Goal: Task Accomplishment & Management: Use online tool/utility

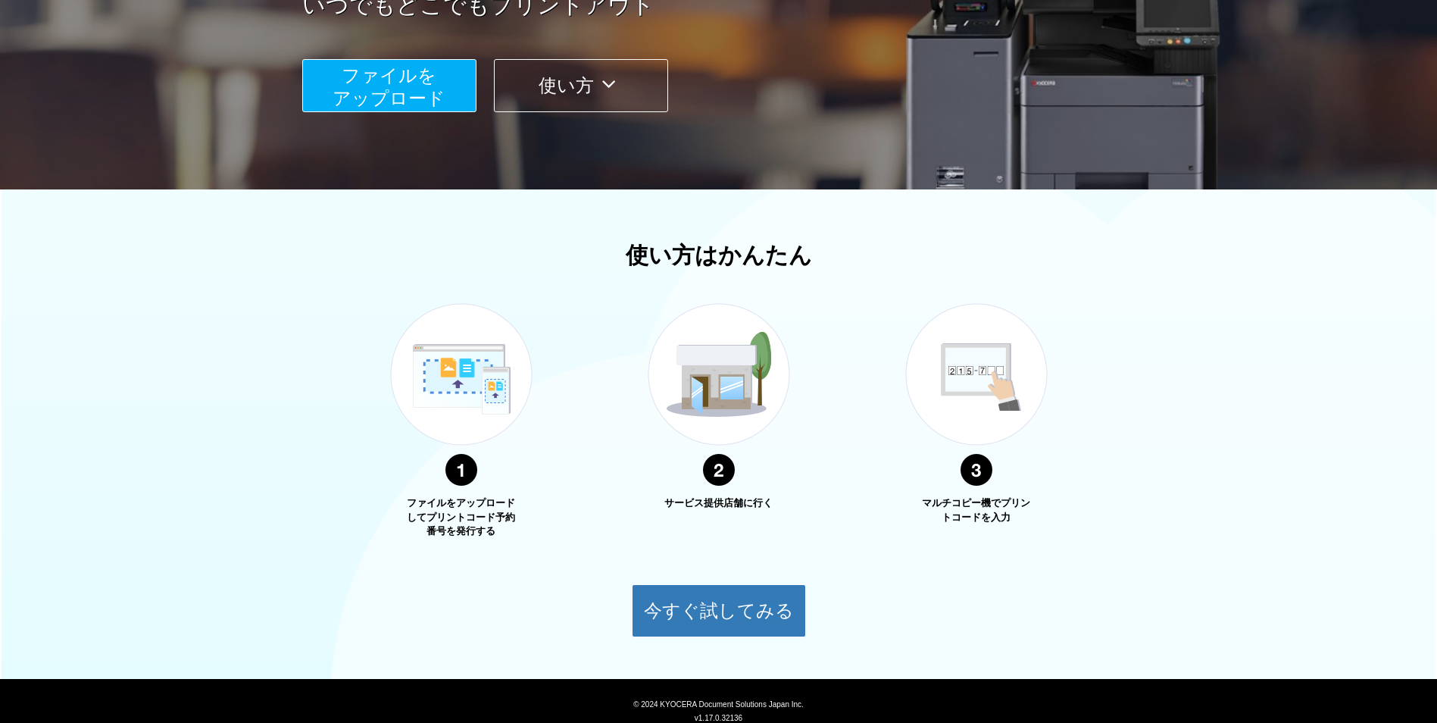
scroll to position [354, 0]
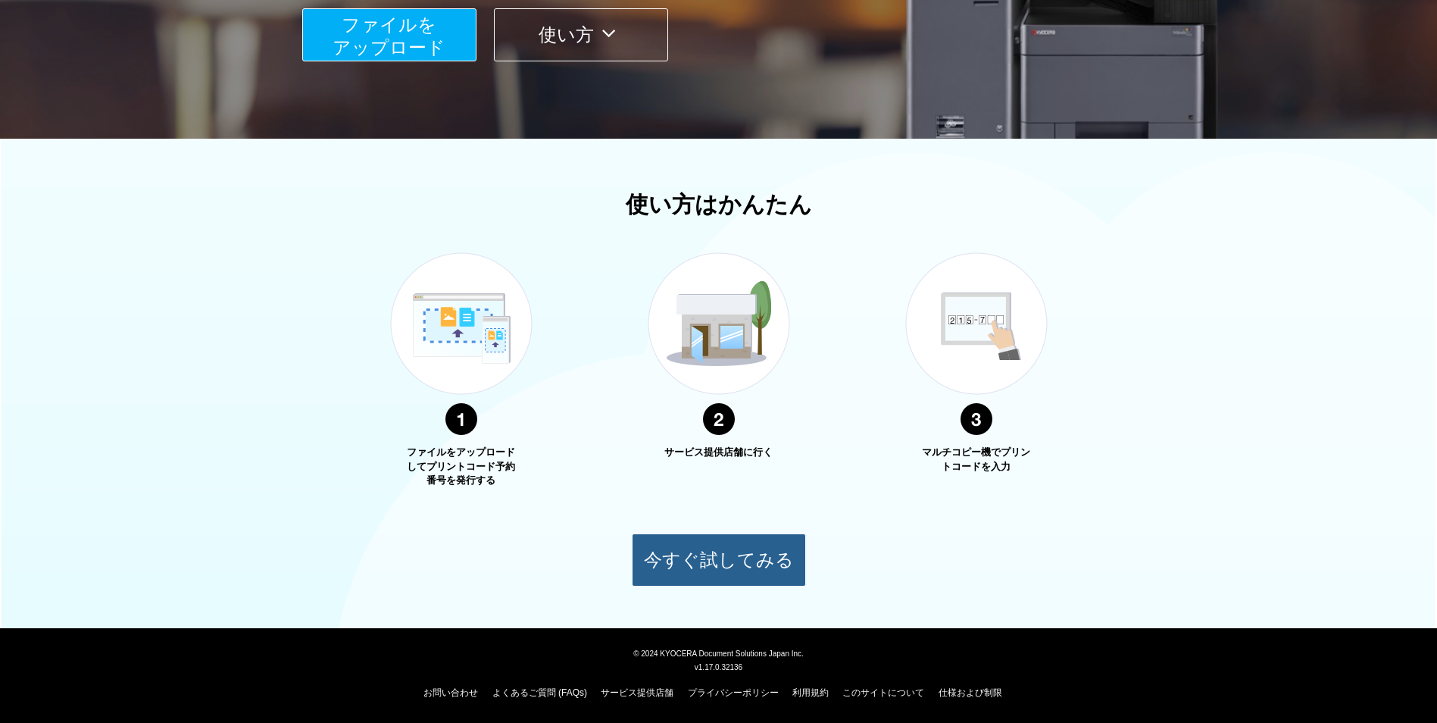
click at [722, 557] on button "今すぐ試してみる" at bounding box center [719, 559] width 174 height 53
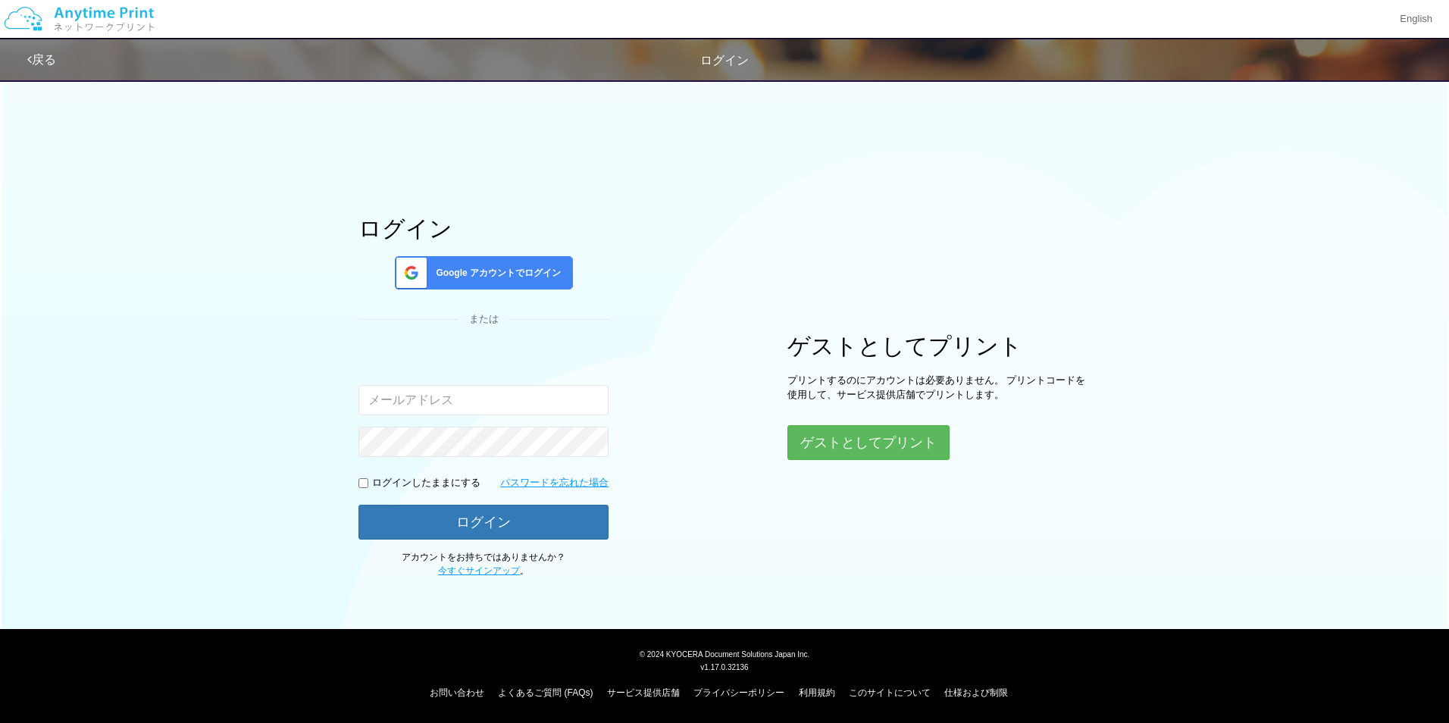
click at [415, 395] on input "email" at bounding box center [483, 400] width 250 height 30
type input "[EMAIL_ADDRESS][DOMAIN_NAME]"
click at [856, 440] on button "ゲストとしてプリント" at bounding box center [867, 442] width 161 height 33
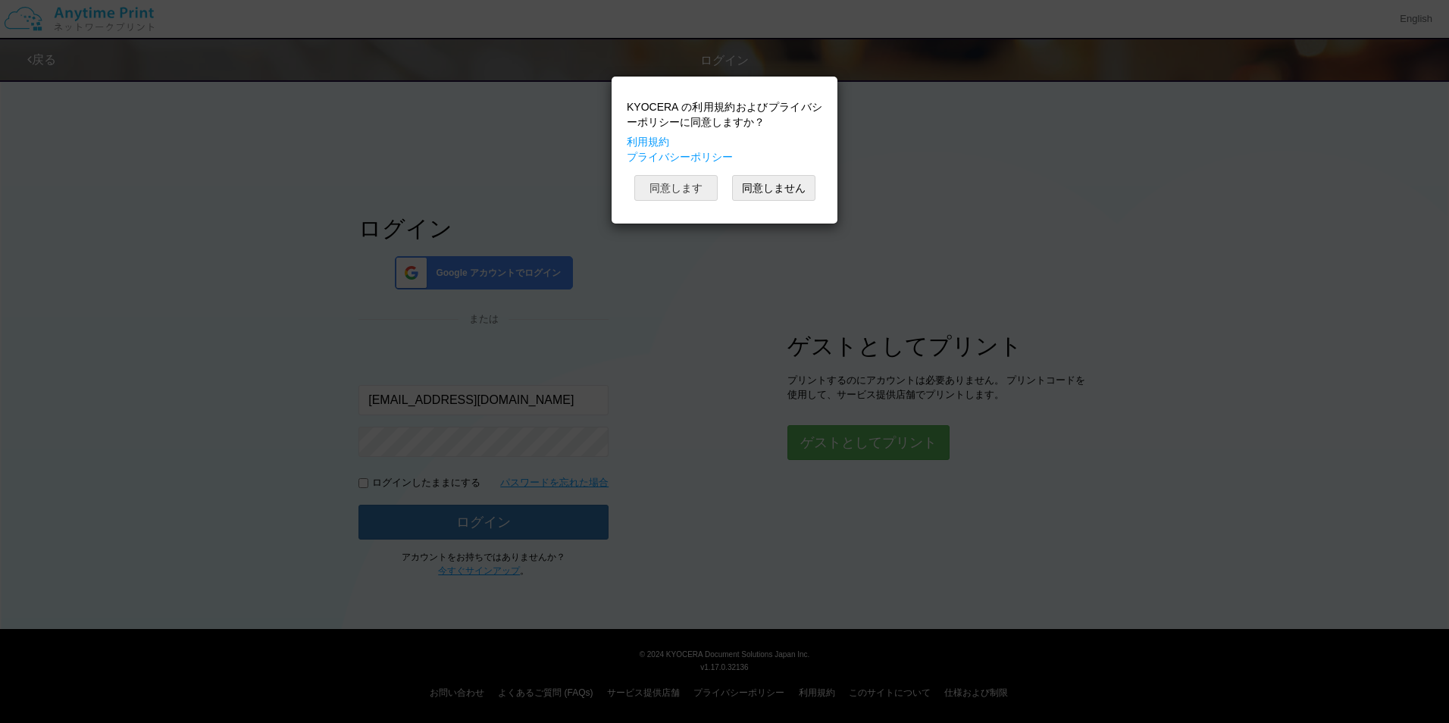
click at [684, 190] on button "同意します" at bounding box center [675, 188] width 83 height 26
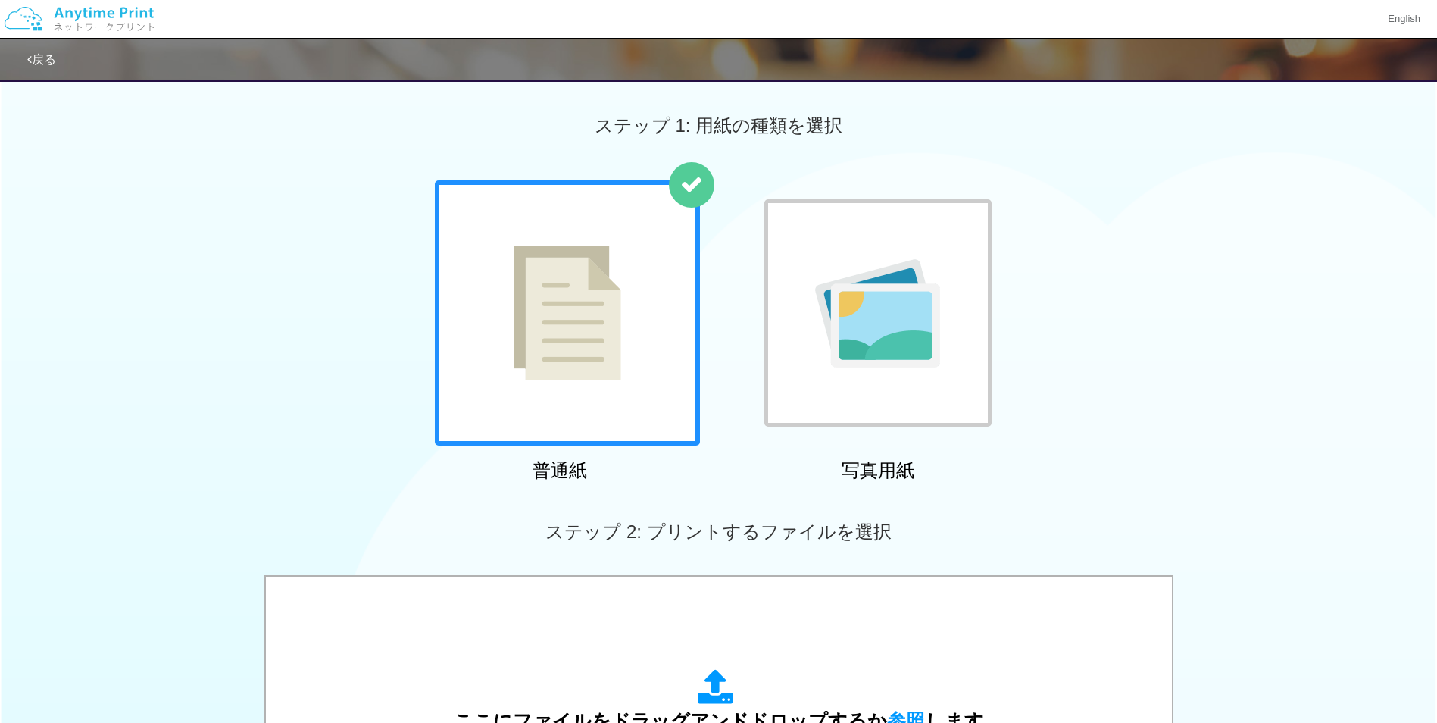
click at [871, 336] on img at bounding box center [877, 313] width 125 height 108
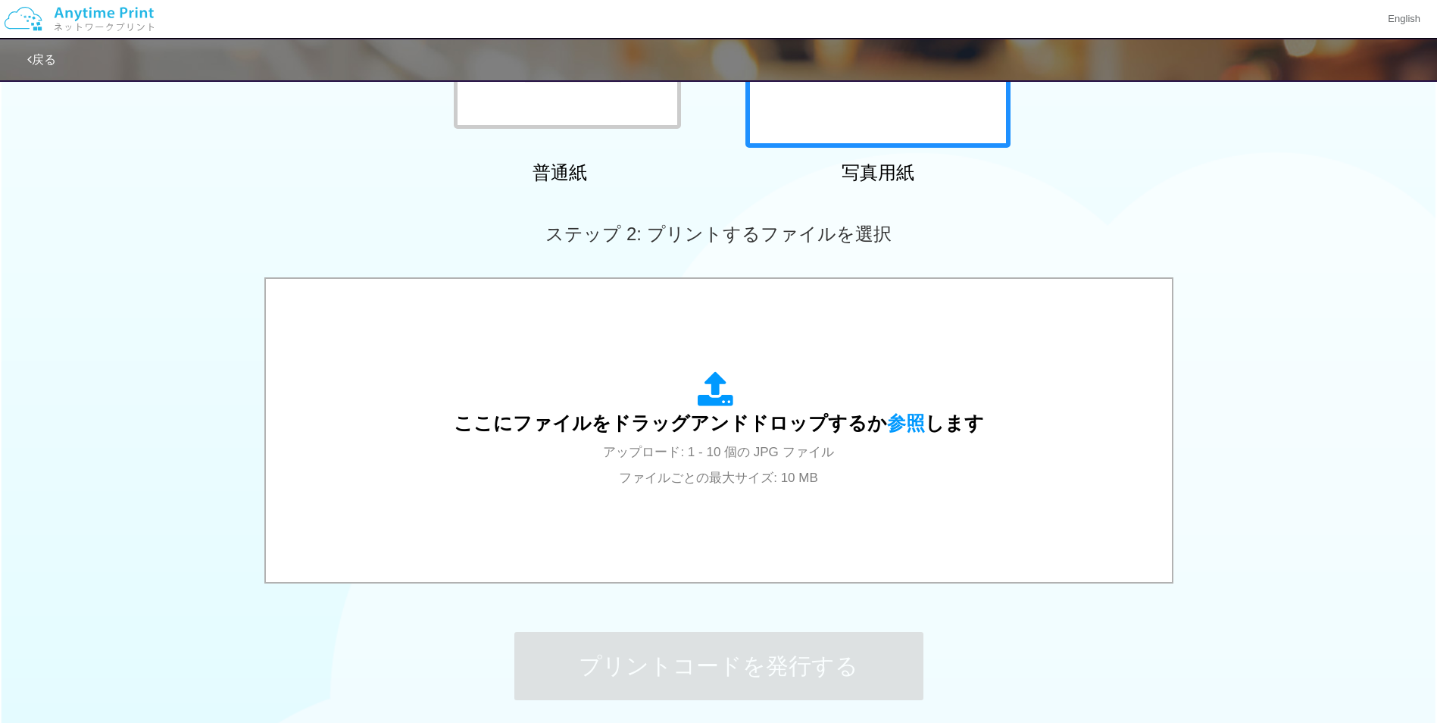
scroll to position [303, 0]
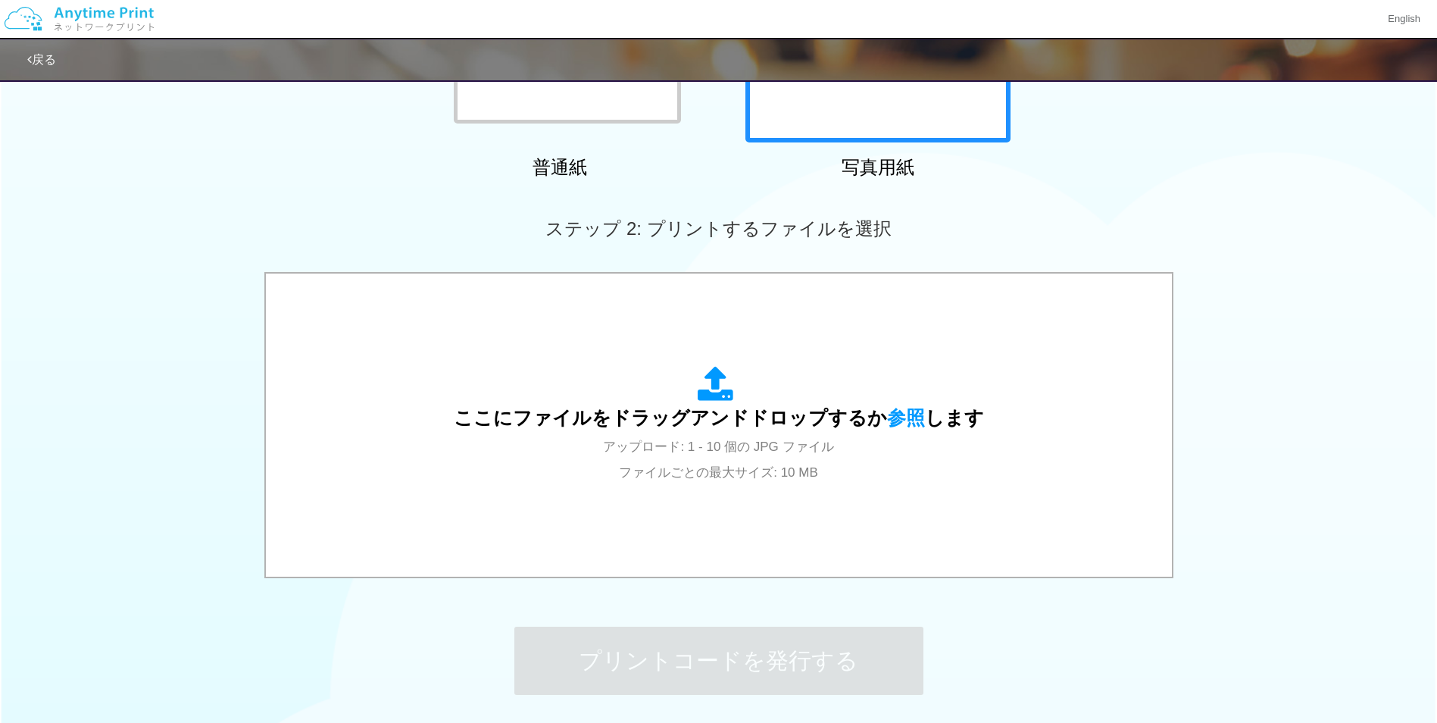
click at [1284, 530] on div "ここにファイルをドラッグアンドドロップするか 参照 します アップロード: 1 - 10 個の JPG ファイル ファイルごとの最大サイズ: 10 MB" at bounding box center [718, 426] width 1437 height 309
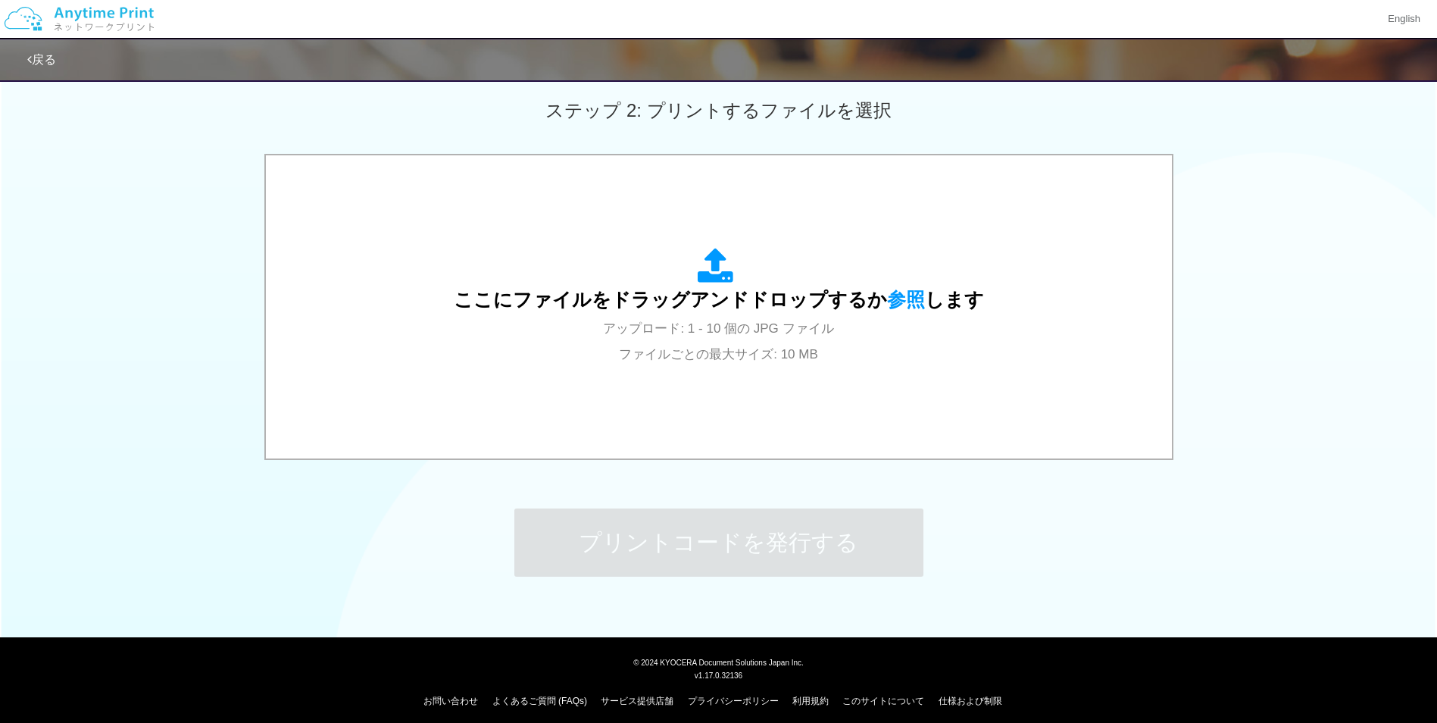
scroll to position [430, 0]
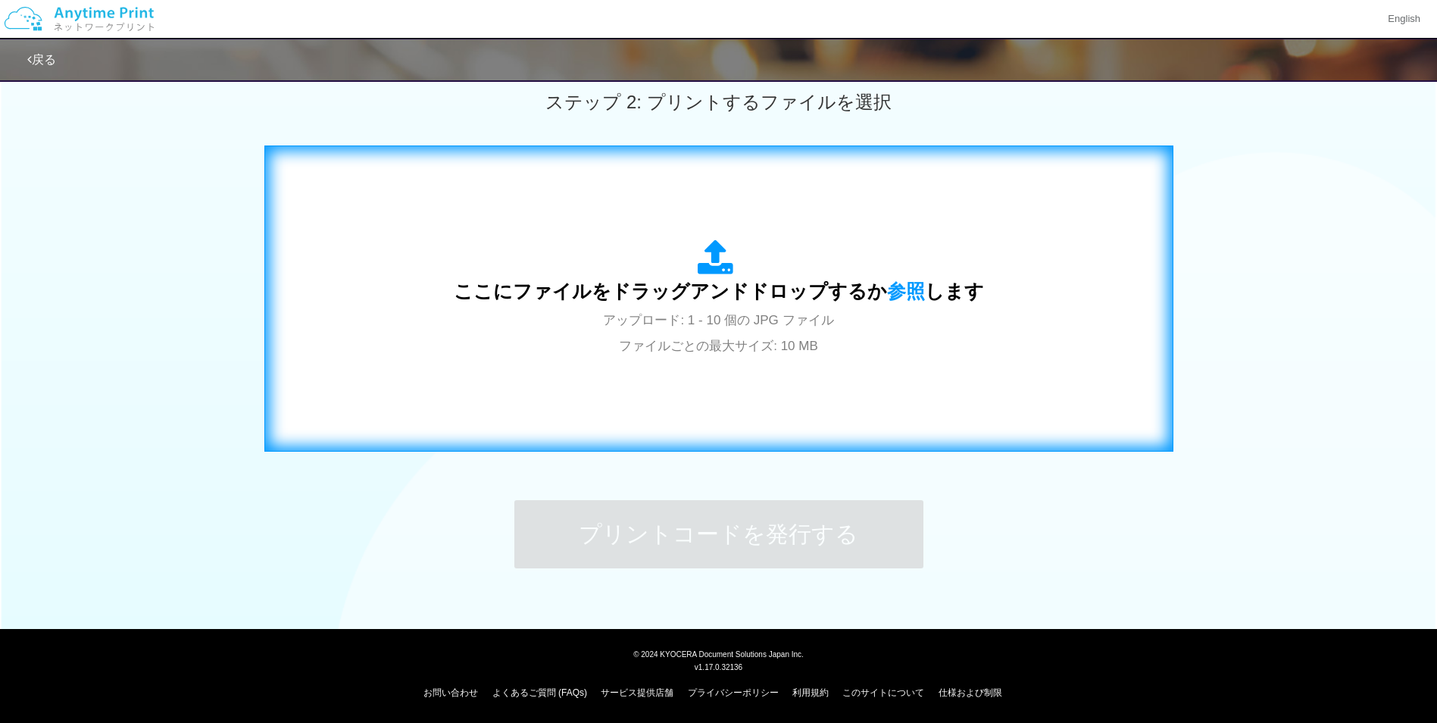
click at [671, 333] on div "ここにファイルをドラッグアンドドロップするか 参照 します アップロード: 1 - 10 個の JPG ファイル ファイルごとの最大サイズ: 10 MB" at bounding box center [719, 298] width 530 height 118
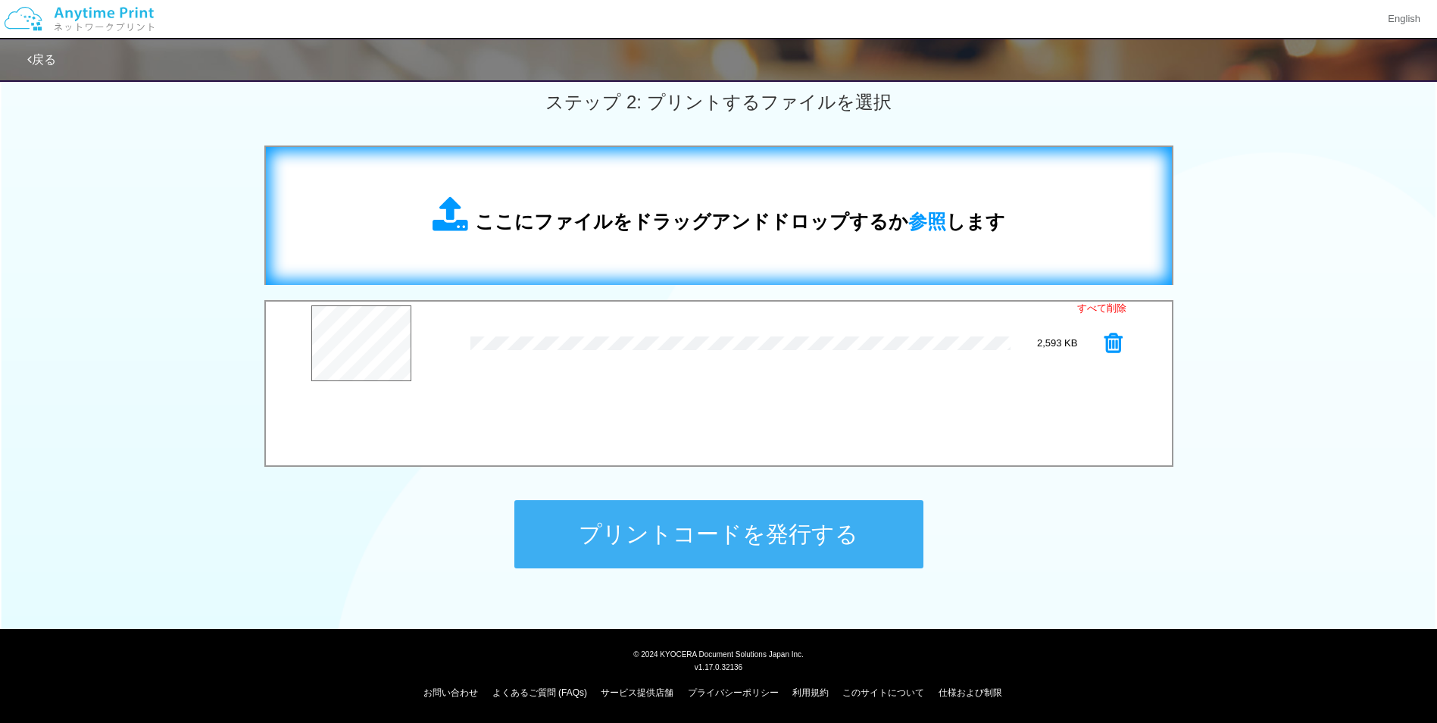
click at [709, 536] on button "プリントコードを発行する" at bounding box center [719, 534] width 409 height 68
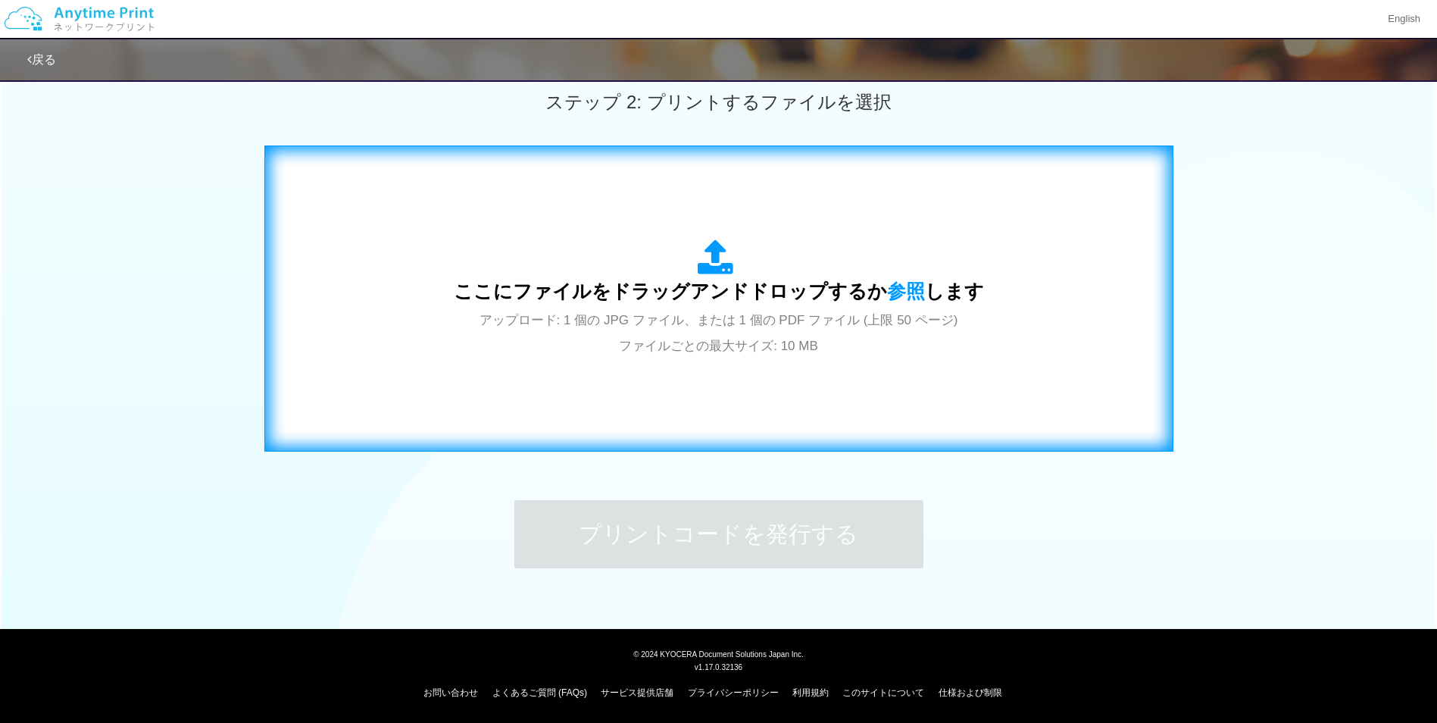
scroll to position [0, 0]
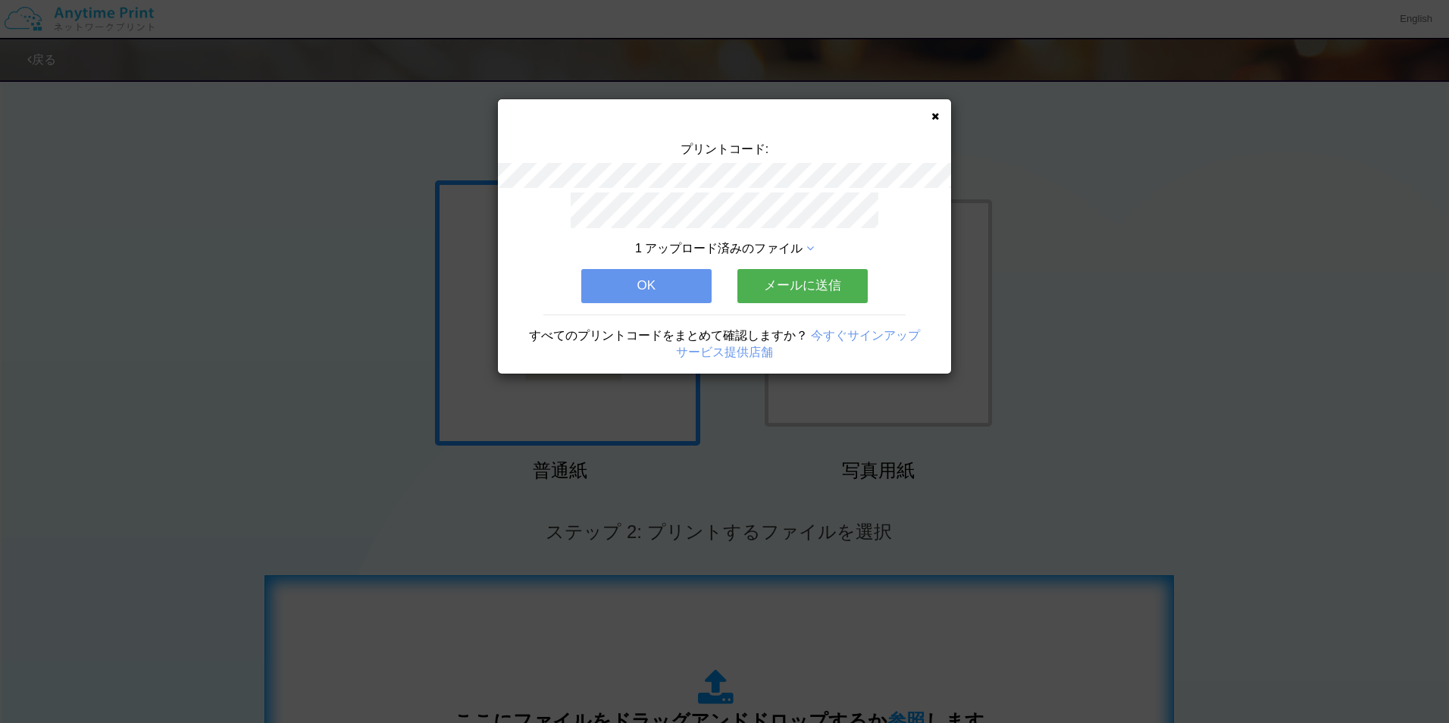
click at [815, 275] on button "メールに送信" at bounding box center [802, 285] width 130 height 33
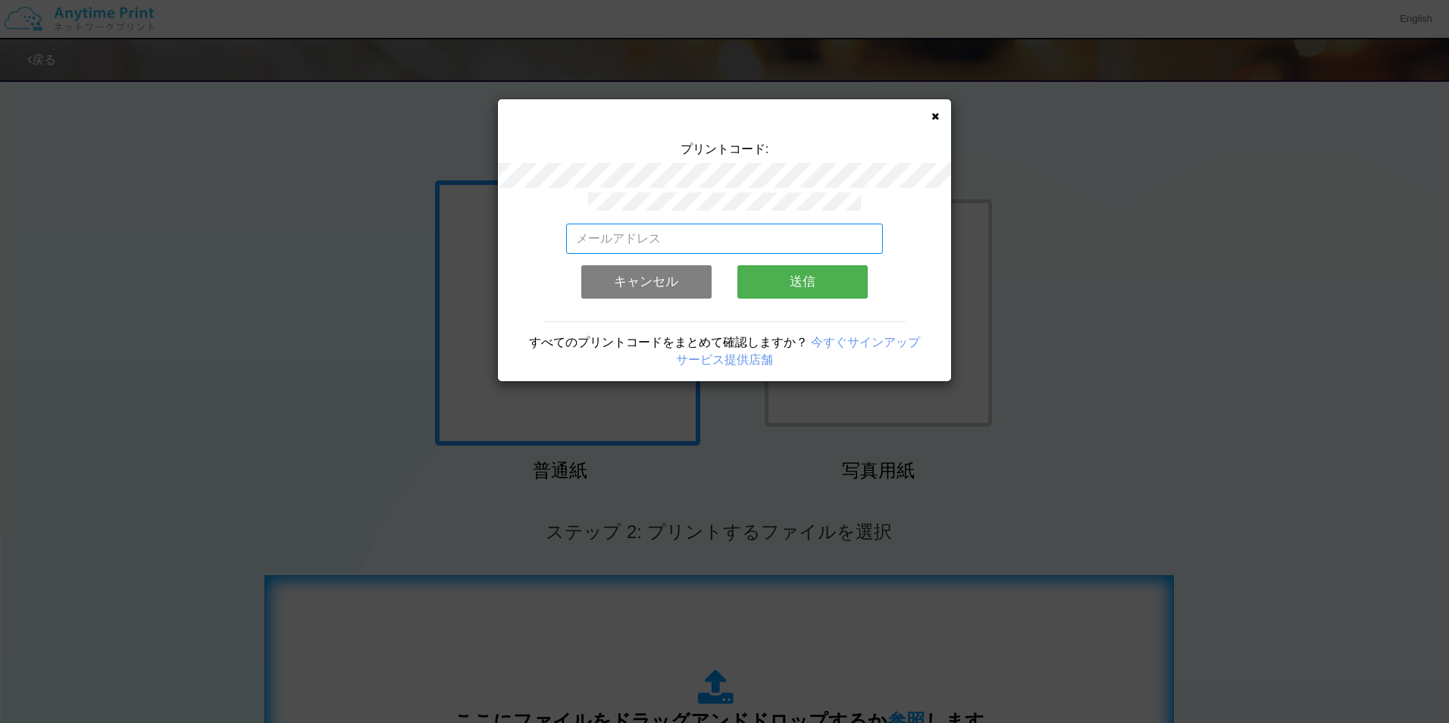
click at [633, 233] on input "email" at bounding box center [725, 239] width 318 height 30
type input "[EMAIL_ADDRESS][DOMAIN_NAME]"
click at [801, 271] on button "送信" at bounding box center [802, 281] width 130 height 33
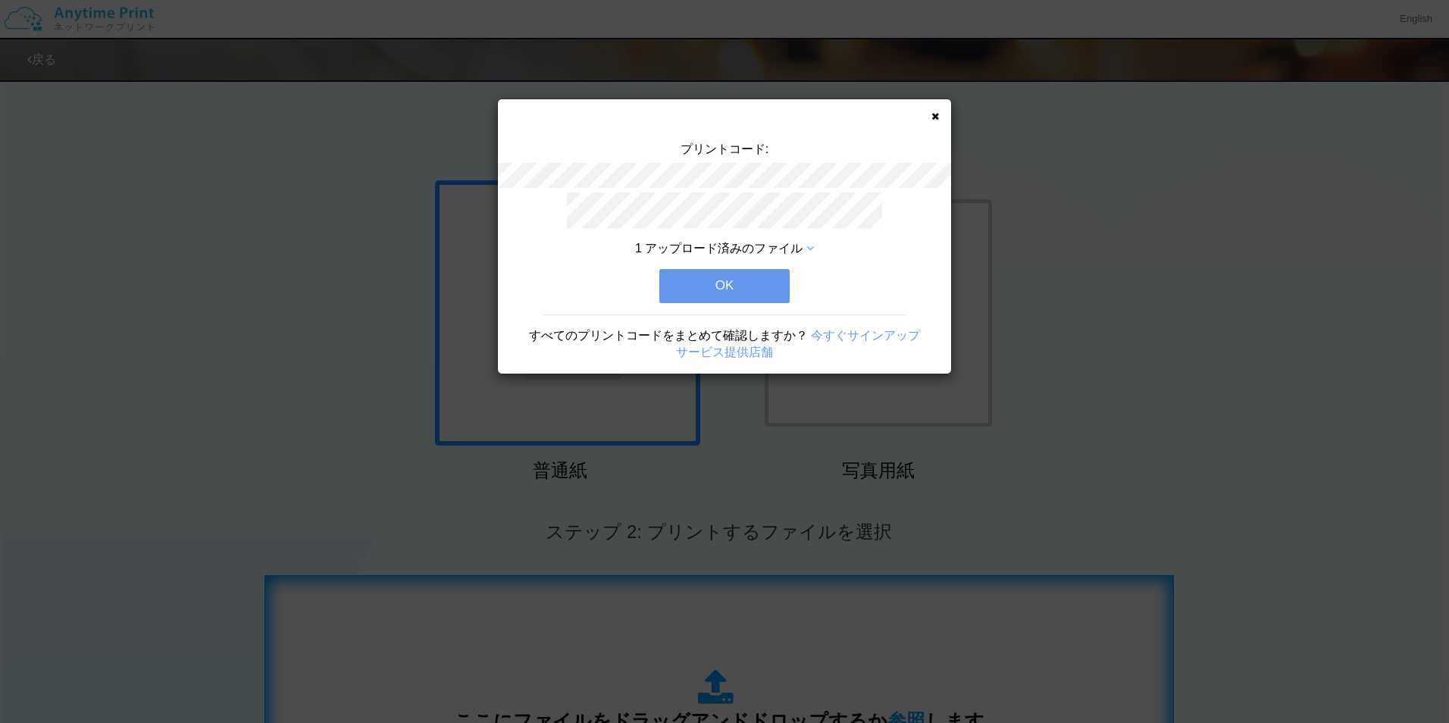
click at [736, 278] on button "OK" at bounding box center [724, 285] width 130 height 33
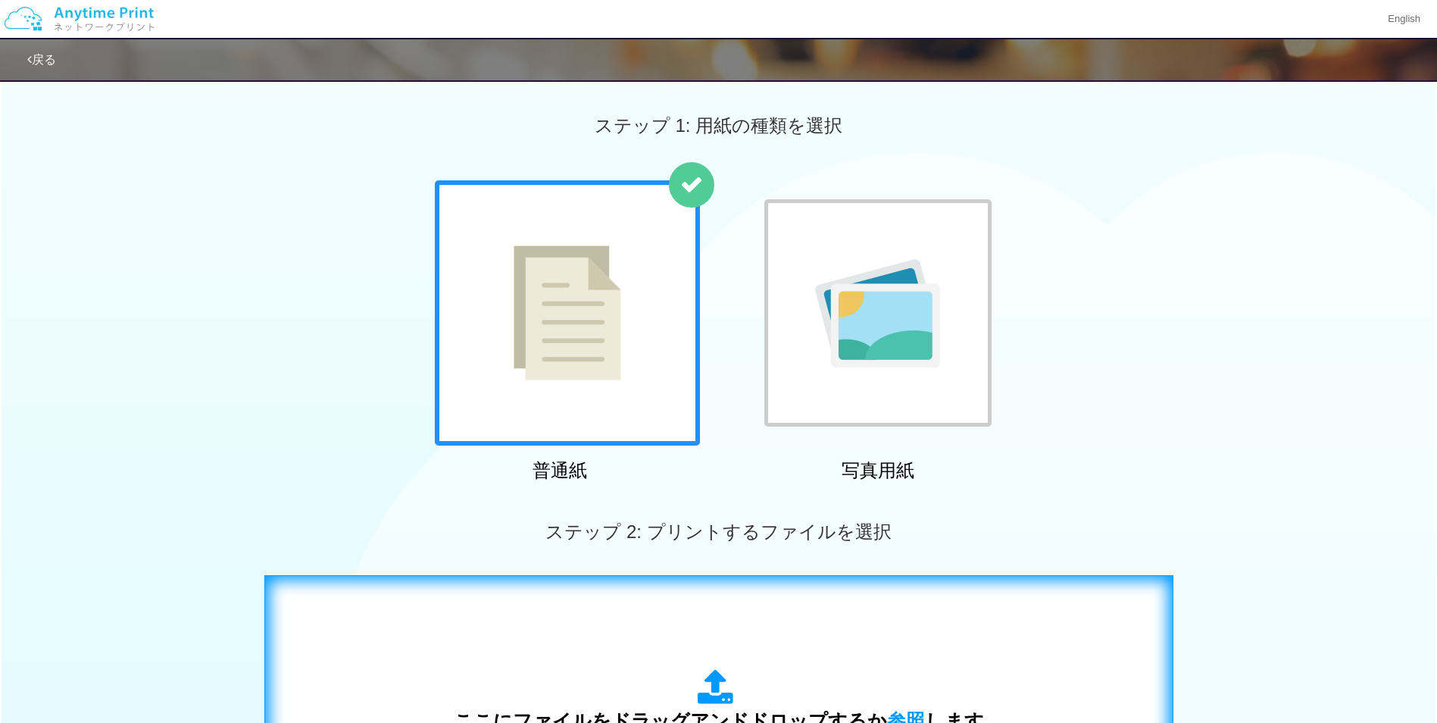
click at [849, 330] on img at bounding box center [877, 313] width 125 height 108
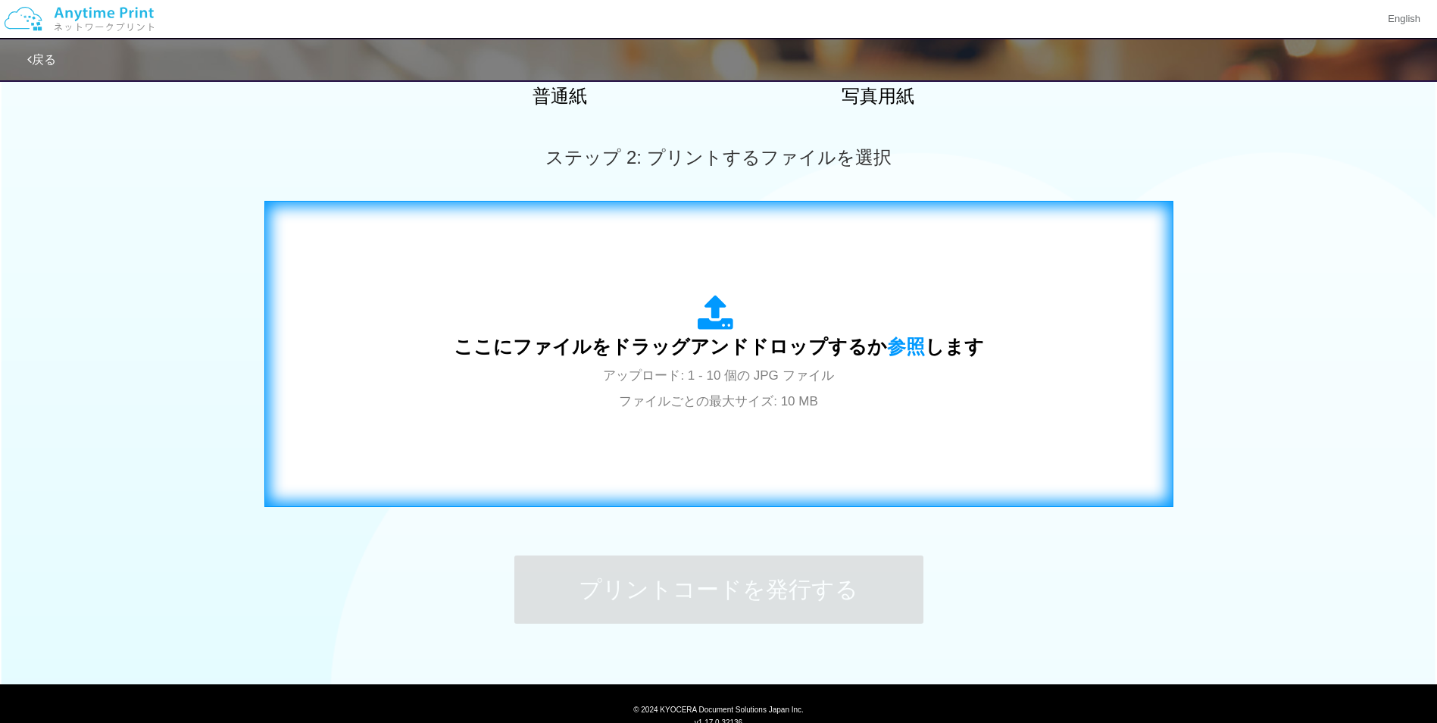
scroll to position [379, 0]
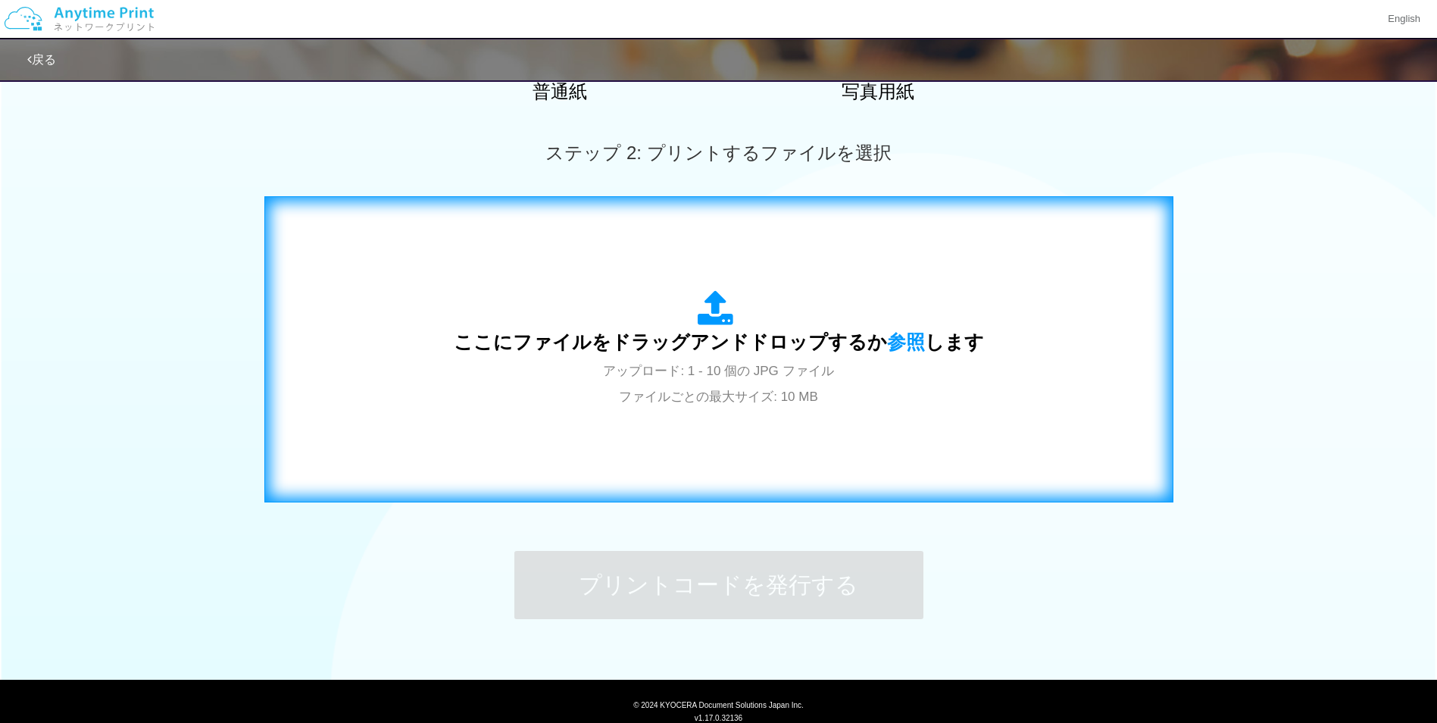
click at [963, 358] on div "ここにファイルをドラッグアンドドロップするか 参照 します アップロード: 1 - 10 個の JPG ファイル ファイルごとの最大サイズ: 10 MB" at bounding box center [719, 349] width 530 height 118
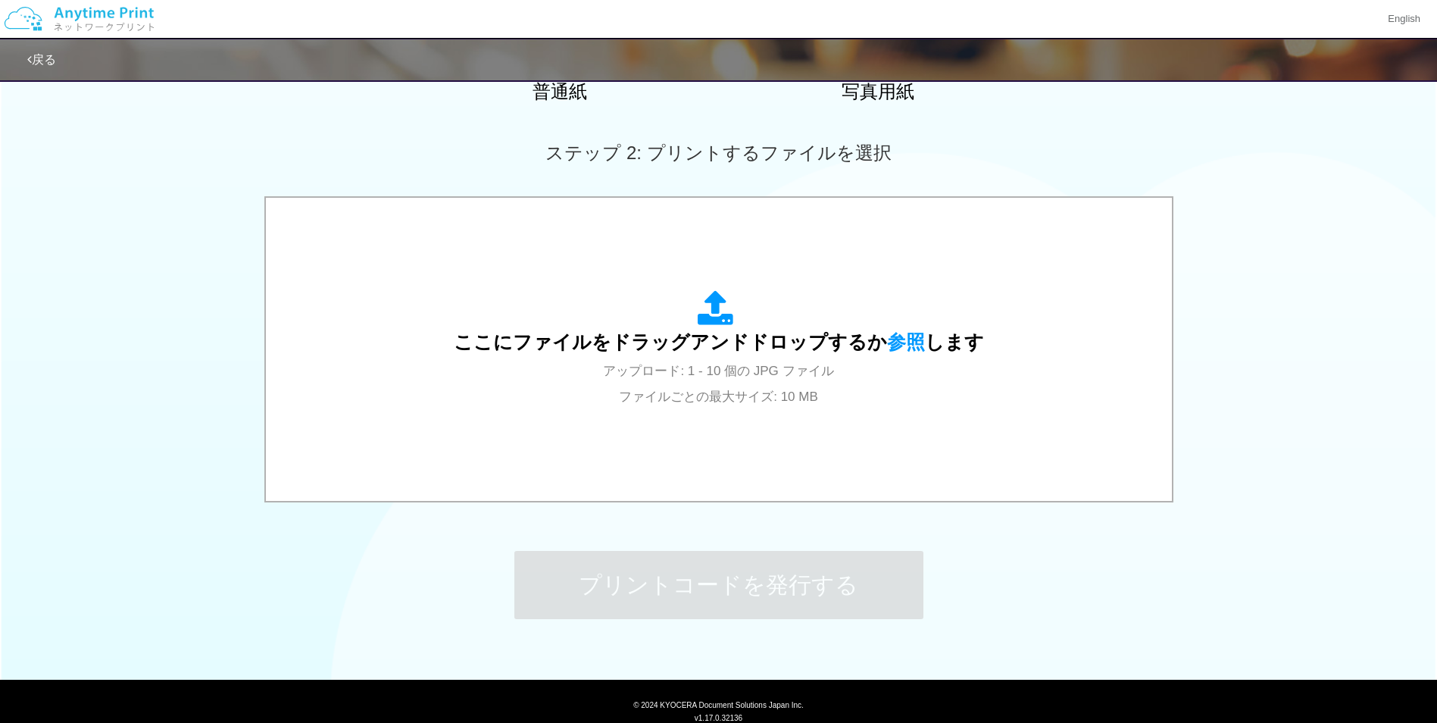
click at [1275, 414] on div "ここにファイルをドラッグアンドドロップするか 参照 します アップロード: 1 - 10 個の JPG ファイル ファイルごとの最大サイズ: 10 MB" at bounding box center [718, 350] width 1437 height 309
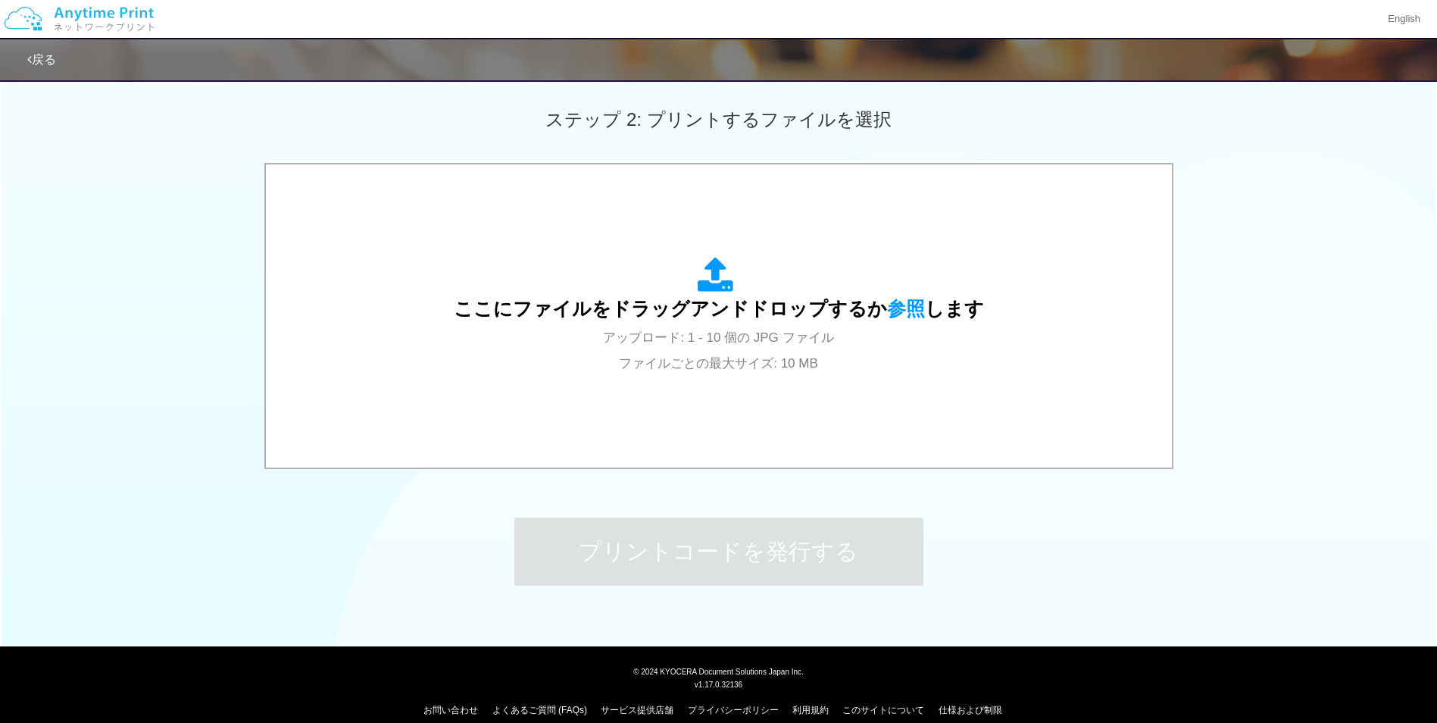
scroll to position [430, 0]
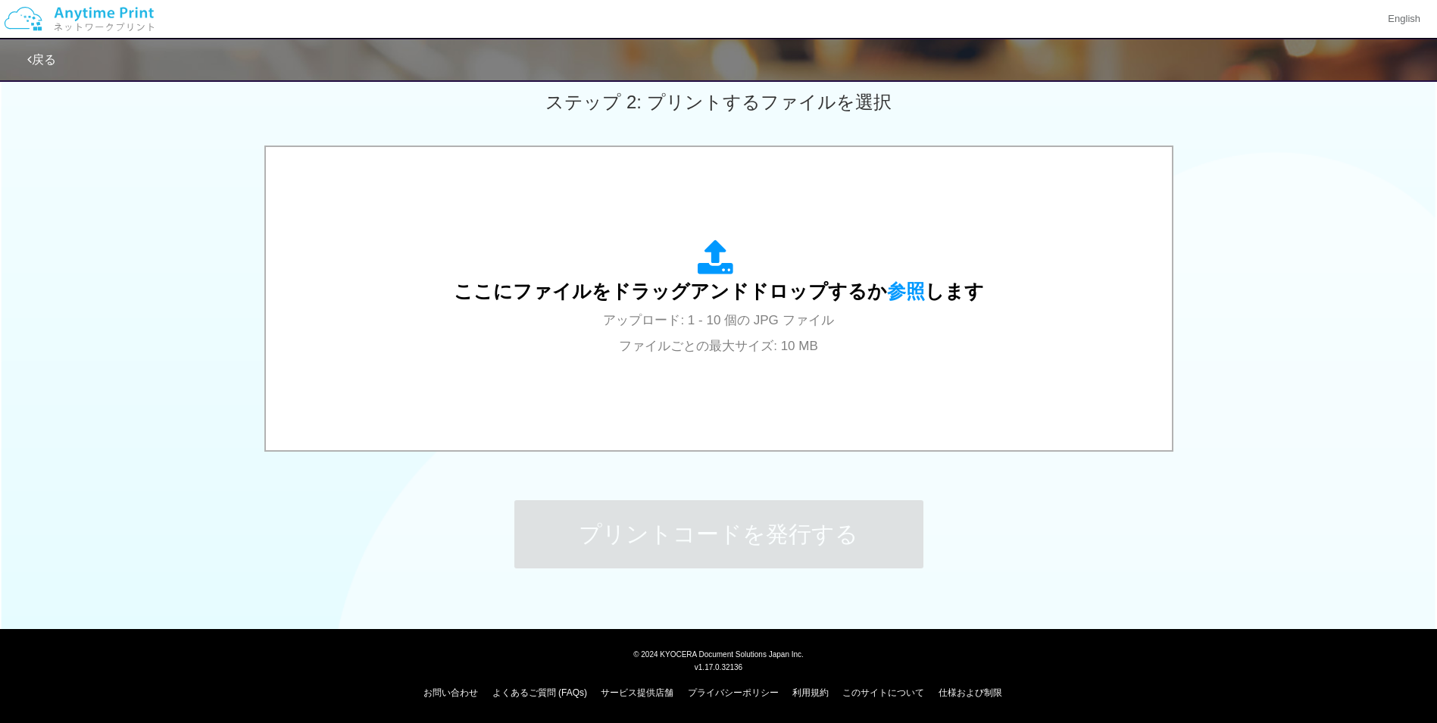
click at [1292, 330] on div "ここにファイルをドラッグアンドドロップするか 参照 します アップロード: 1 - 10 個の JPG ファイル ファイルごとの最大サイズ: 10 MB" at bounding box center [718, 299] width 1437 height 309
